Goal: Find specific page/section: Find specific page/section

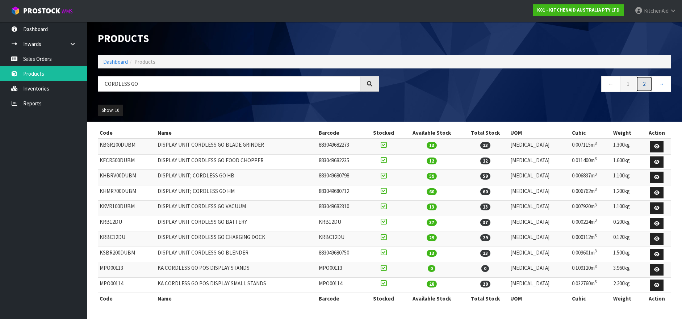
click at [642, 85] on link "2" at bounding box center [644, 84] width 16 height 16
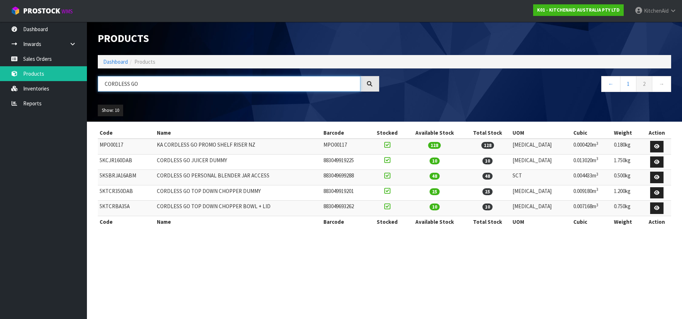
click at [112, 83] on input "CORDLESS GO" at bounding box center [229, 84] width 263 height 16
paste input "KSB4028"
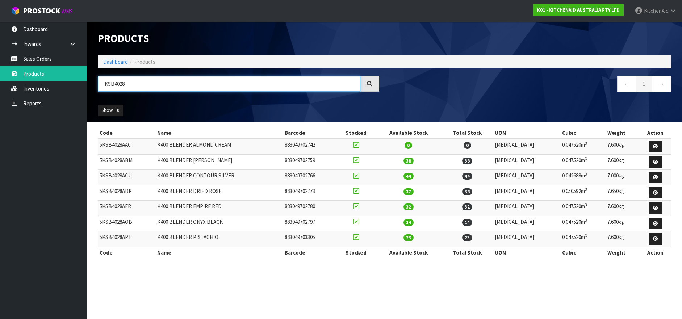
click at [110, 88] on input "KSB4028" at bounding box center [229, 84] width 263 height 16
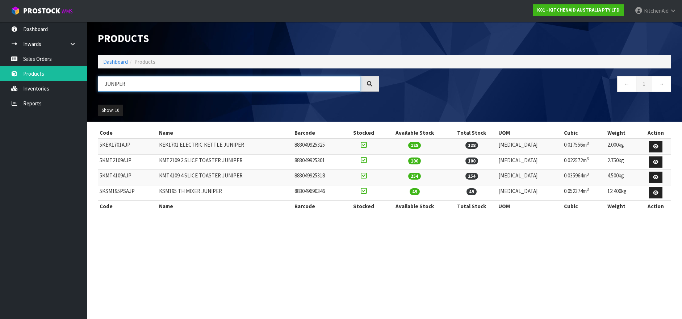
click at [112, 84] on input "JUNIPER" at bounding box center [229, 84] width 263 height 16
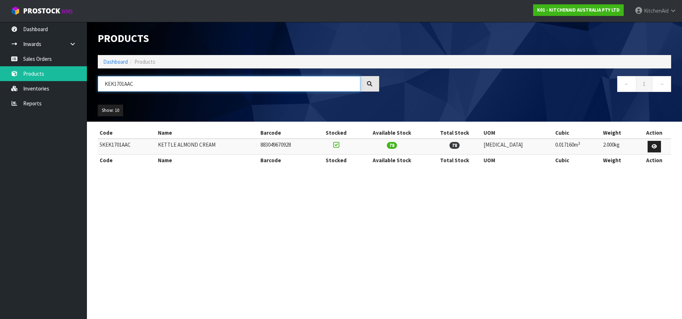
type input "KEK1701AAC"
